Goal: Navigation & Orientation: Find specific page/section

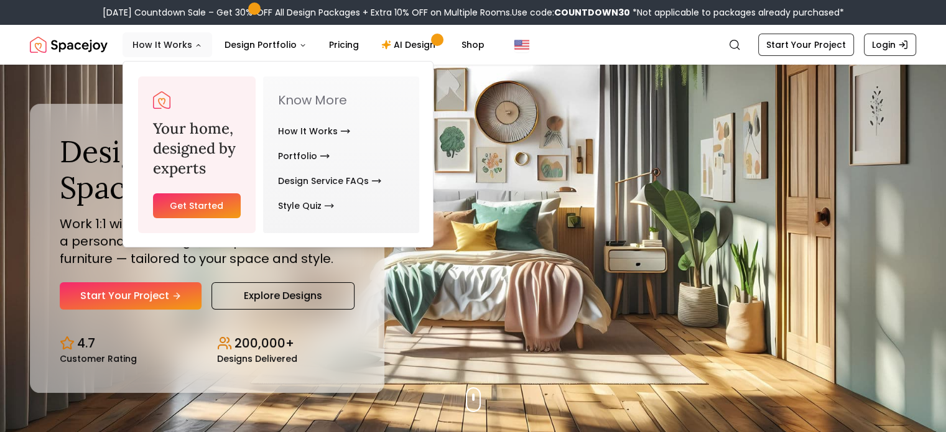
click at [196, 42] on icon "Main" at bounding box center [198, 45] width 7 height 7
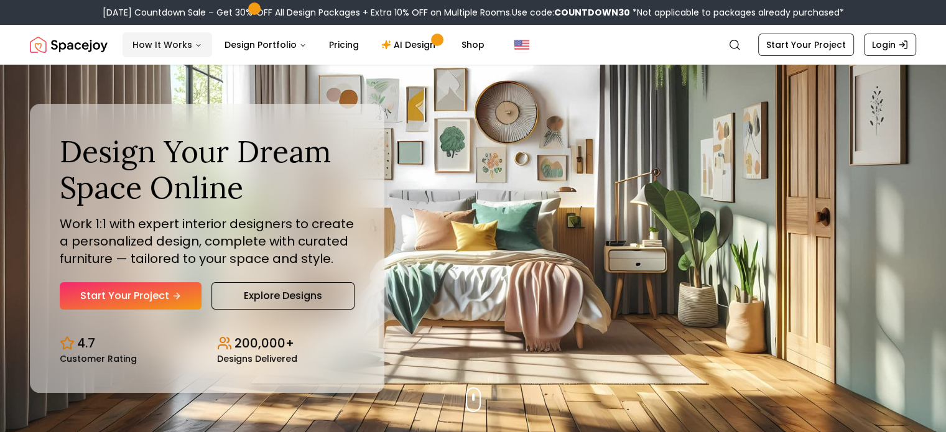
click at [196, 42] on icon "Main" at bounding box center [198, 45] width 7 height 7
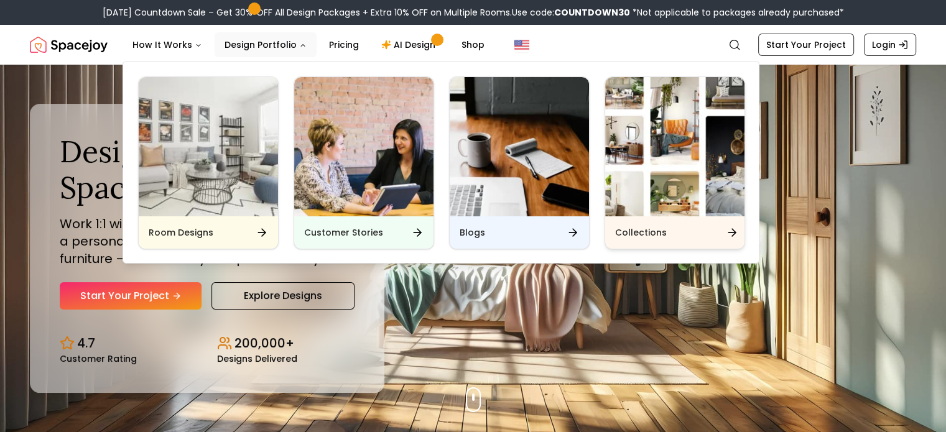
click at [663, 234] on h6 "Collections" at bounding box center [641, 232] width 52 height 12
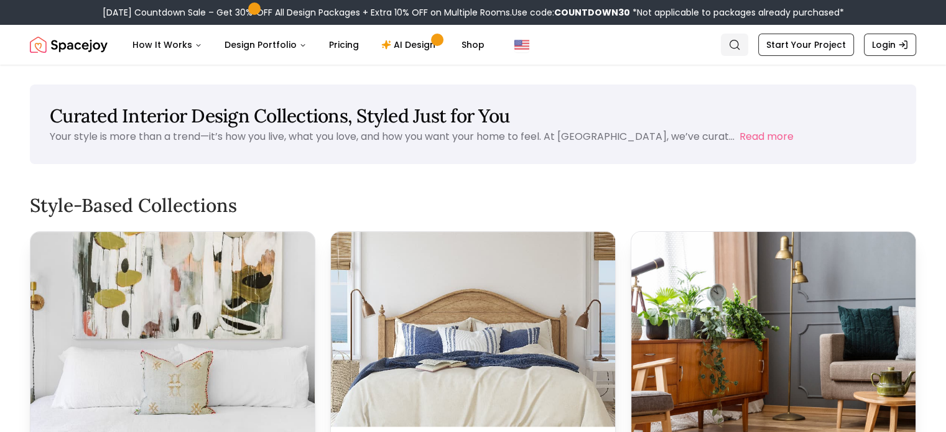
click at [737, 44] on icon "Global" at bounding box center [735, 45] width 12 height 12
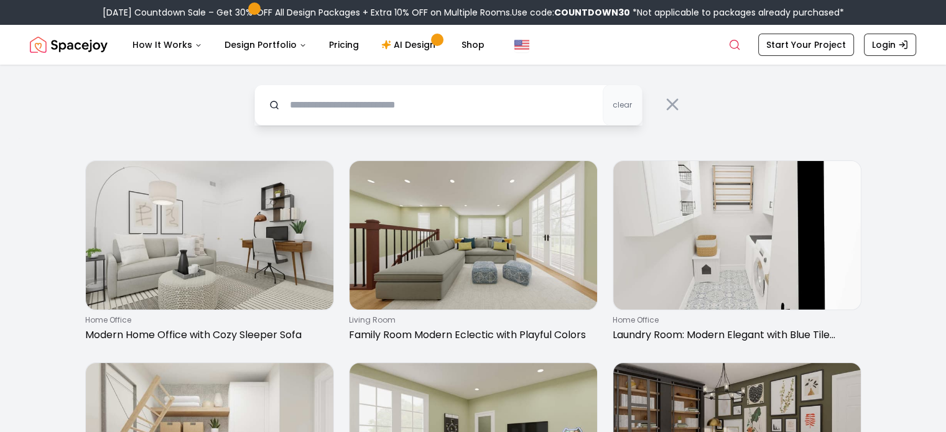
click at [454, 94] on input "text" at bounding box center [448, 105] width 388 height 41
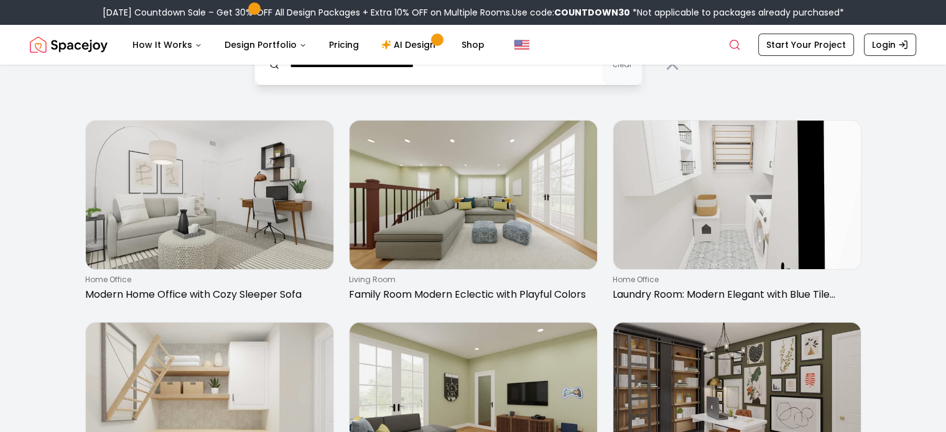
scroll to position [62, 0]
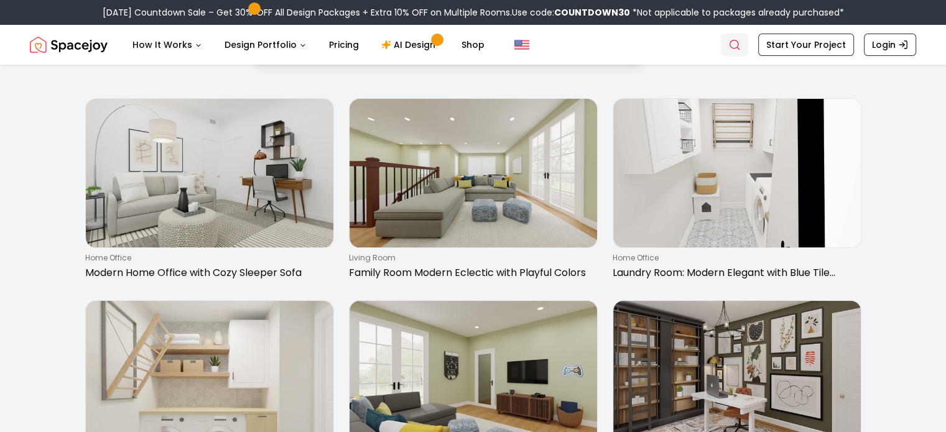
type input "**********"
click at [741, 39] on icon "Global" at bounding box center [735, 45] width 12 height 12
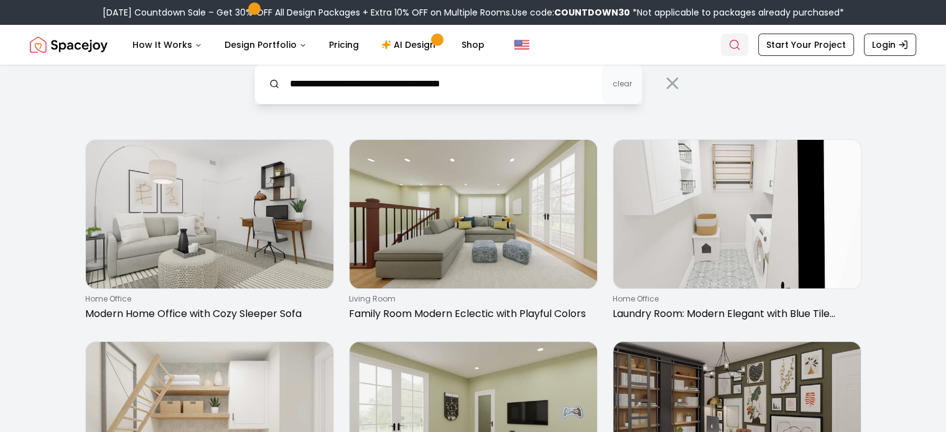
scroll to position [0, 0]
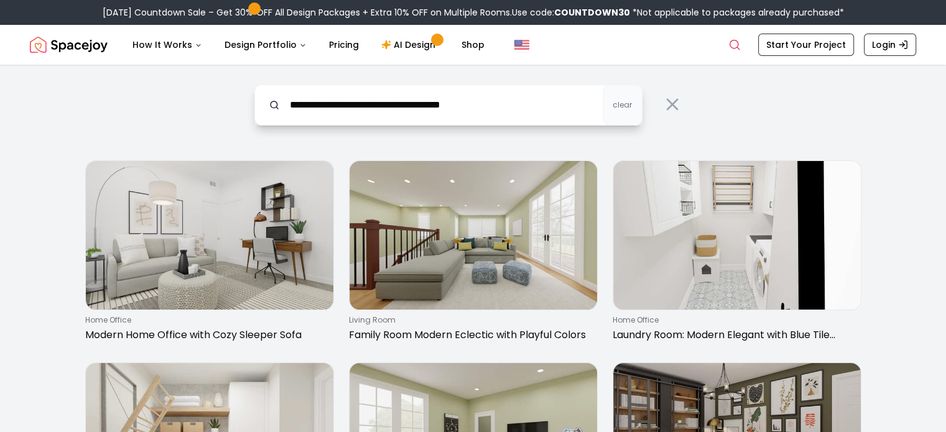
click at [506, 106] on input "**********" at bounding box center [448, 105] width 388 height 41
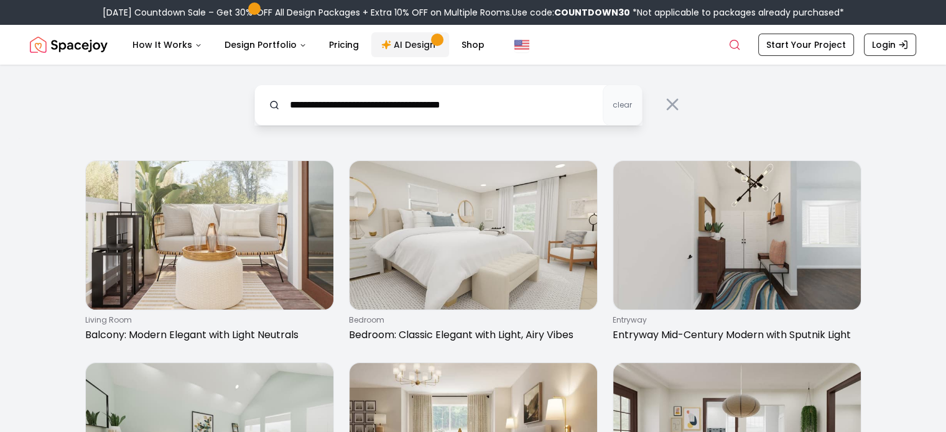
click at [401, 46] on link "AI Design" at bounding box center [410, 44] width 78 height 25
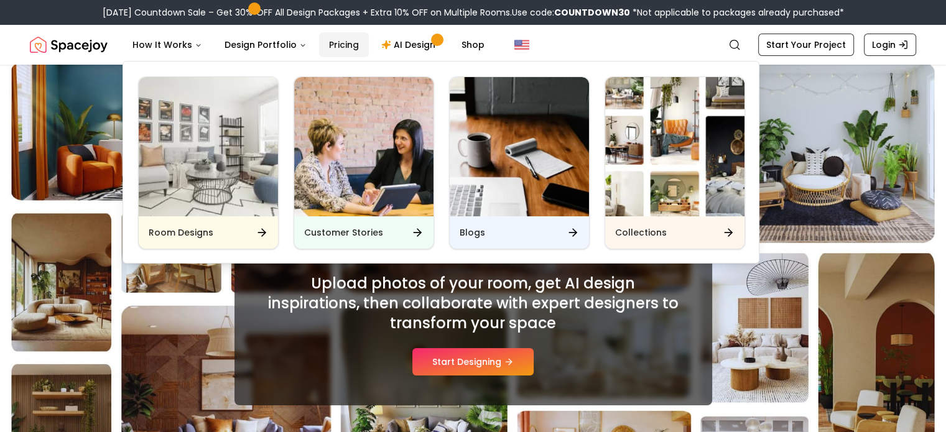
click at [335, 44] on link "Pricing" at bounding box center [344, 44] width 50 height 25
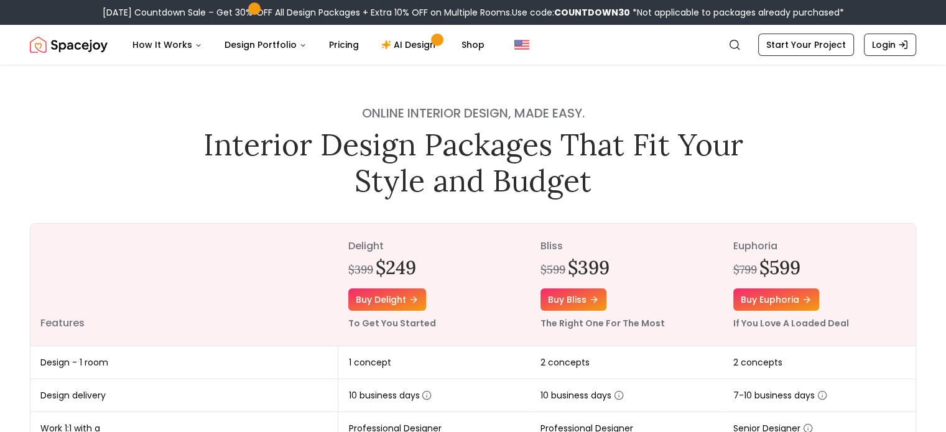
drag, startPoint x: 946, startPoint y: 35, endPoint x: 949, endPoint y: 73, distance: 38.1
click at [515, 36] on button "Global" at bounding box center [522, 44] width 35 height 25
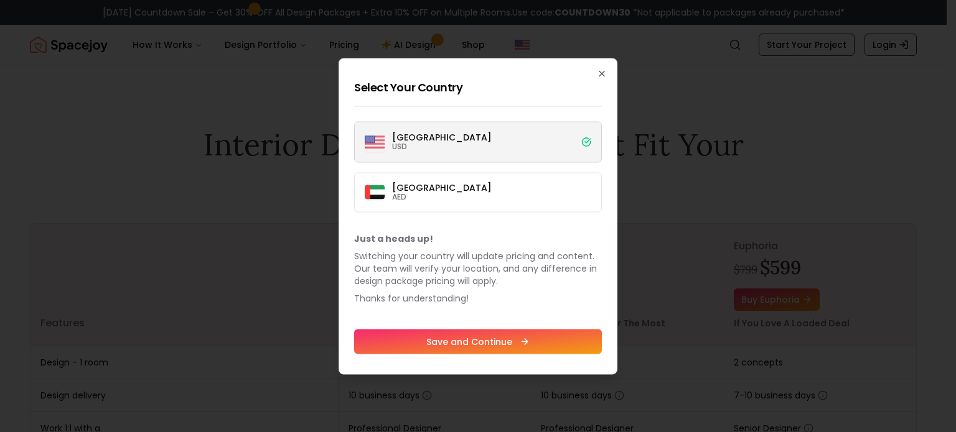
click at [549, 141] on label "United States USD" at bounding box center [478, 141] width 248 height 41
click at [0, 0] on button "United States USD" at bounding box center [0, 0] width 0 height 0
click at [602, 69] on icon "button" at bounding box center [602, 73] width 10 height 10
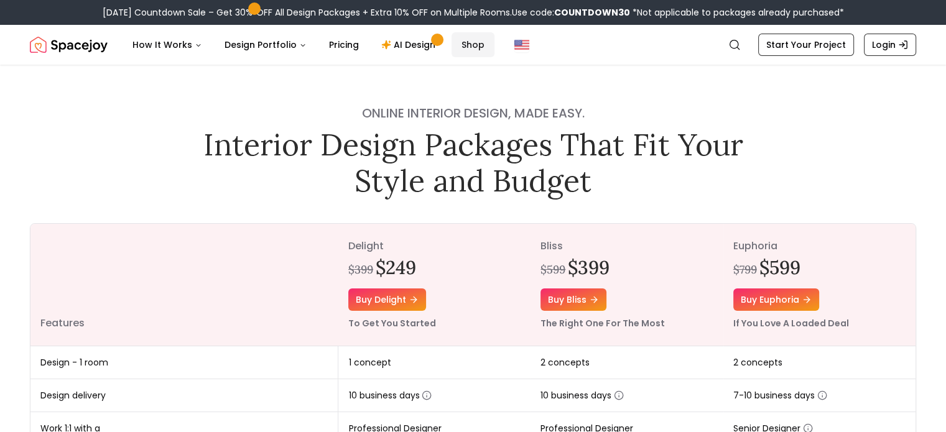
click at [462, 40] on link "Shop" at bounding box center [473, 44] width 43 height 25
